Goal: Navigation & Orientation: Find specific page/section

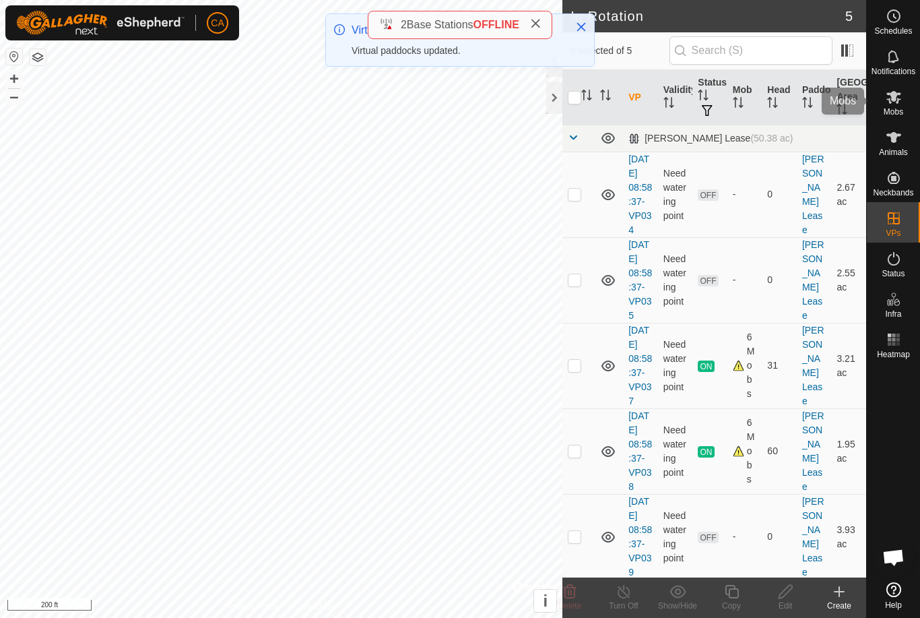
click at [901, 103] on icon at bounding box center [894, 97] width 16 height 16
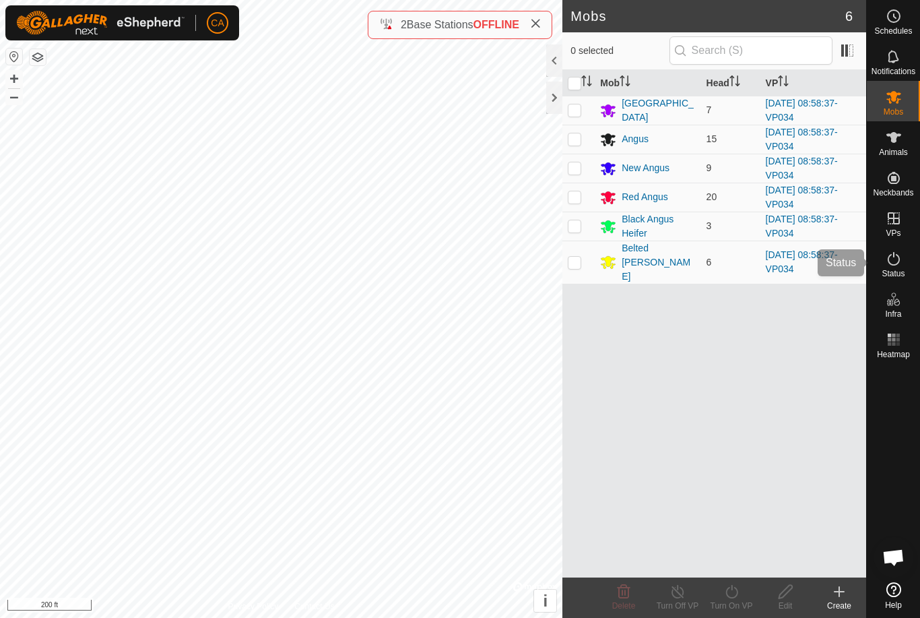
click at [880, 243] on div "Status" at bounding box center [893, 263] width 53 height 40
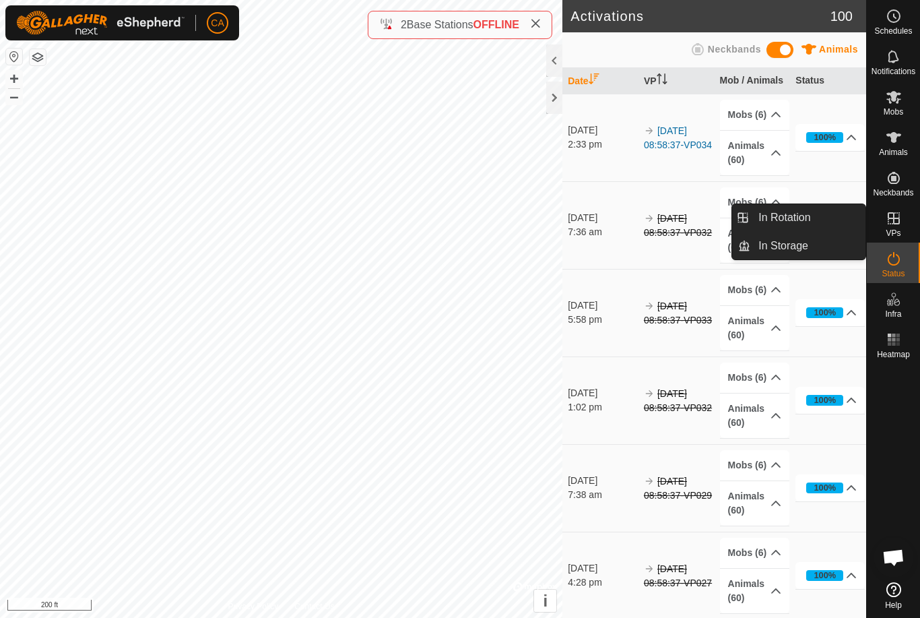
click at [901, 231] on span "VPs" at bounding box center [893, 233] width 15 height 8
click at [913, 228] on div "VPs" at bounding box center [893, 222] width 53 height 40
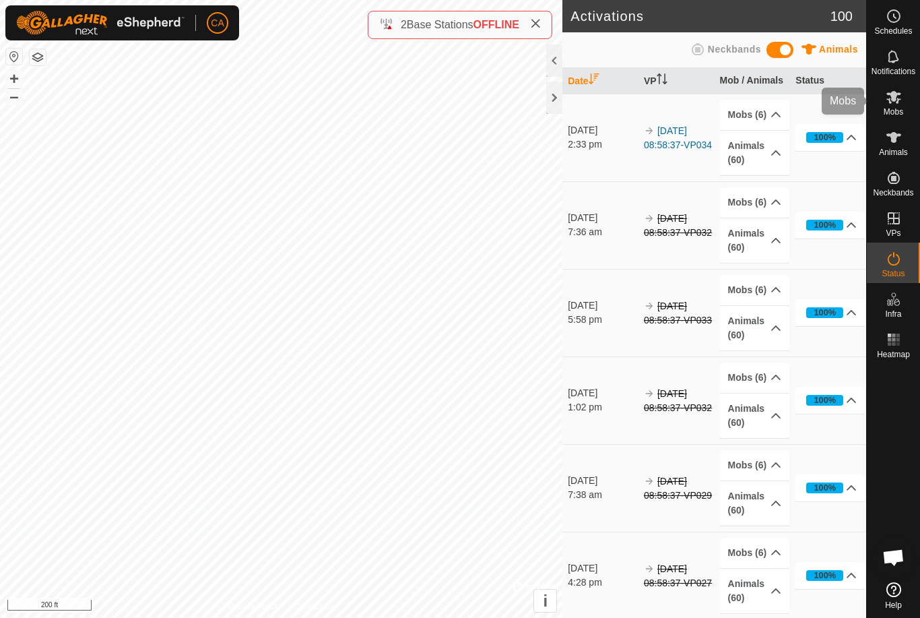
click at [906, 106] on div "Mobs" at bounding box center [893, 101] width 53 height 40
